Goal: Check status: Check status

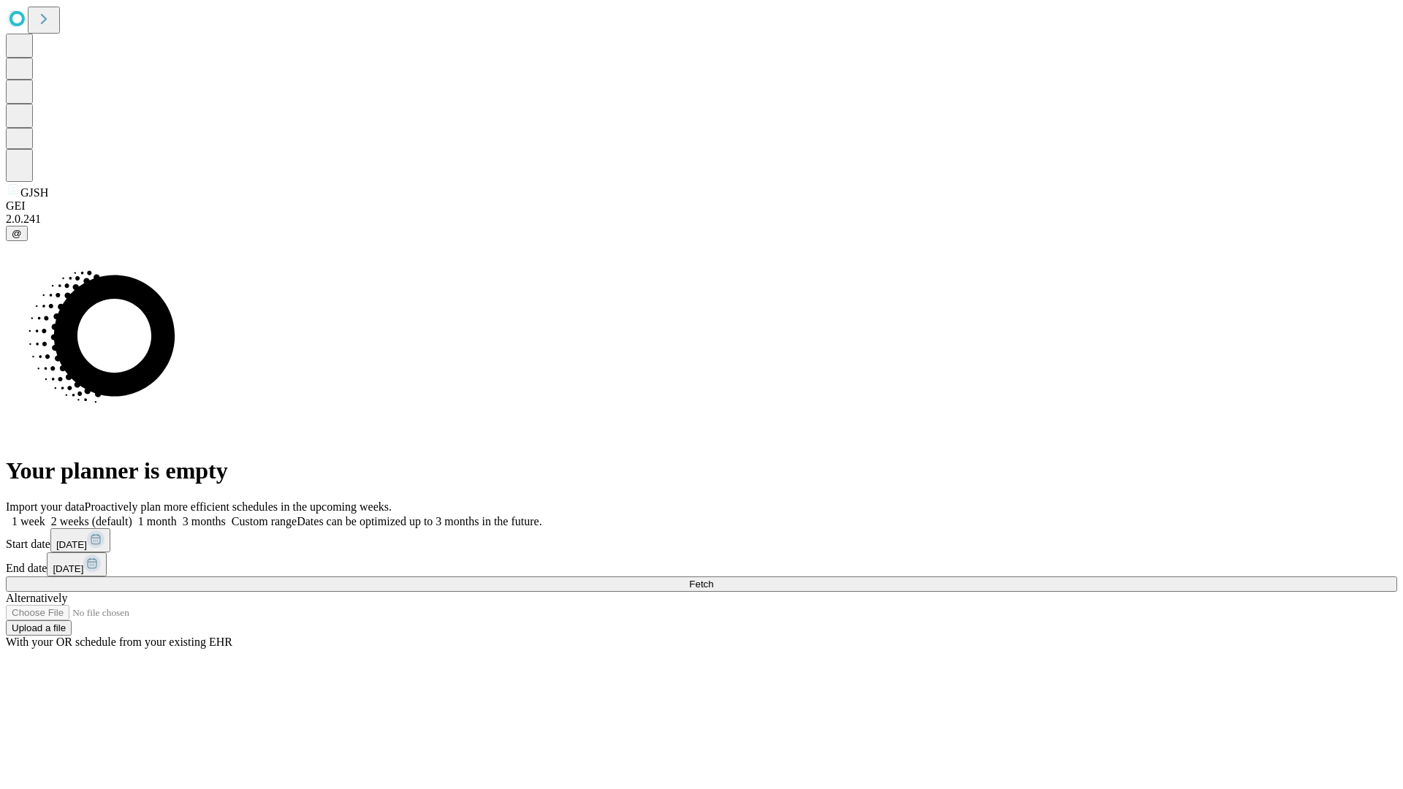
click at [713, 579] on span "Fetch" at bounding box center [701, 584] width 24 height 11
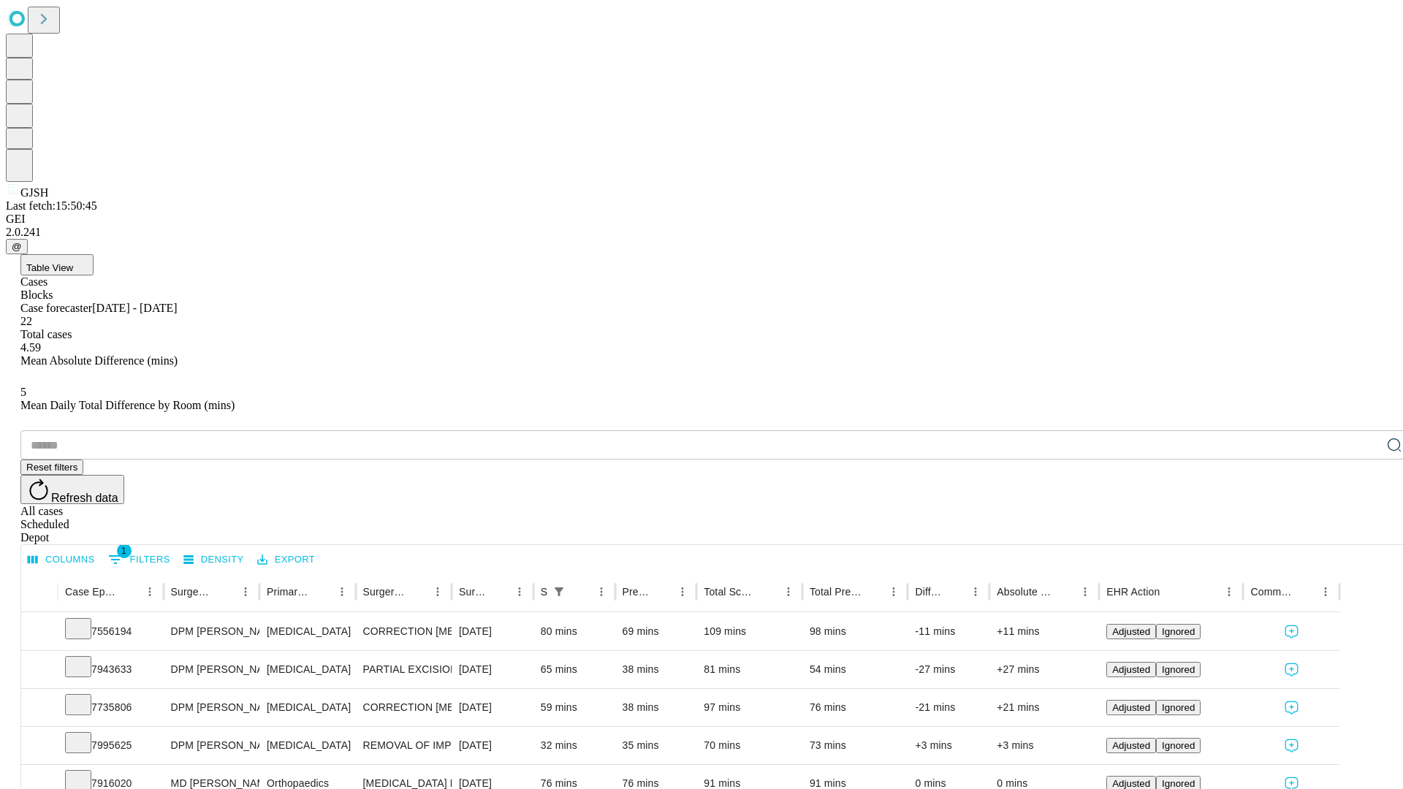
click at [1309, 518] on div "Scheduled" at bounding box center [715, 524] width 1391 height 13
